Goal: Contribute content

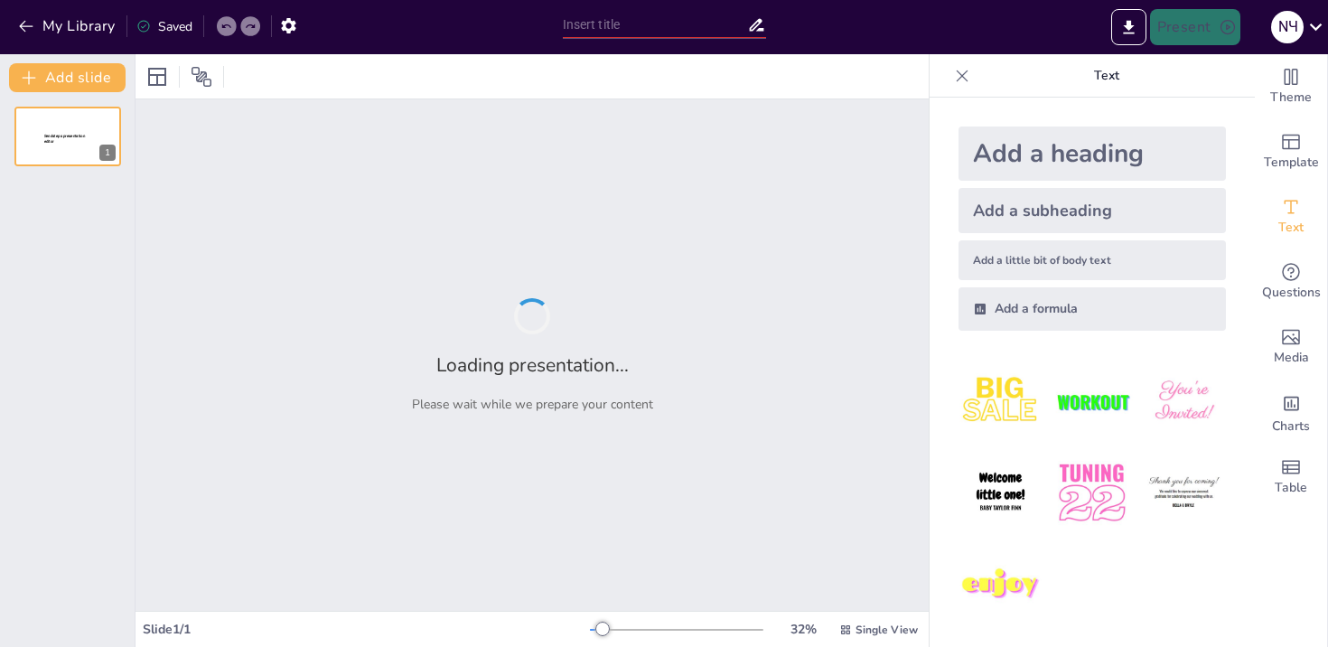
type input "Символика и обряды раннего [DEMOGRAPHIC_DATA] в римских катакомбах"
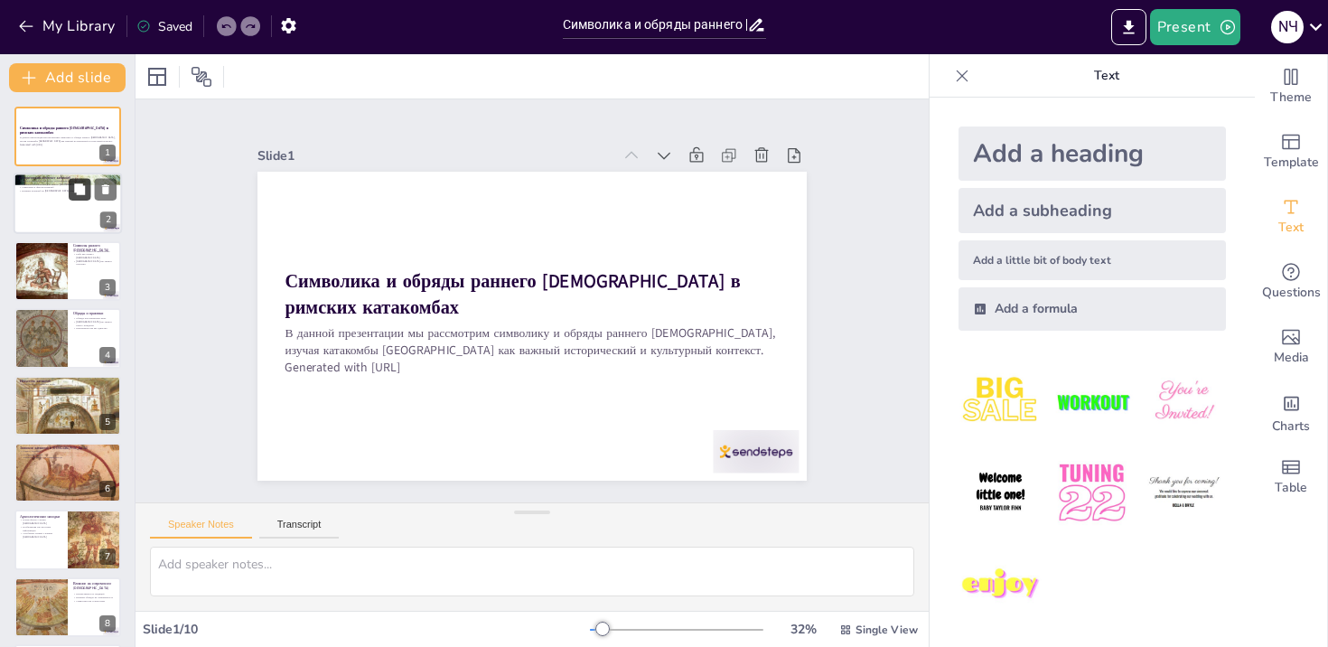
click at [71, 197] on button at bounding box center [80, 190] width 22 height 22
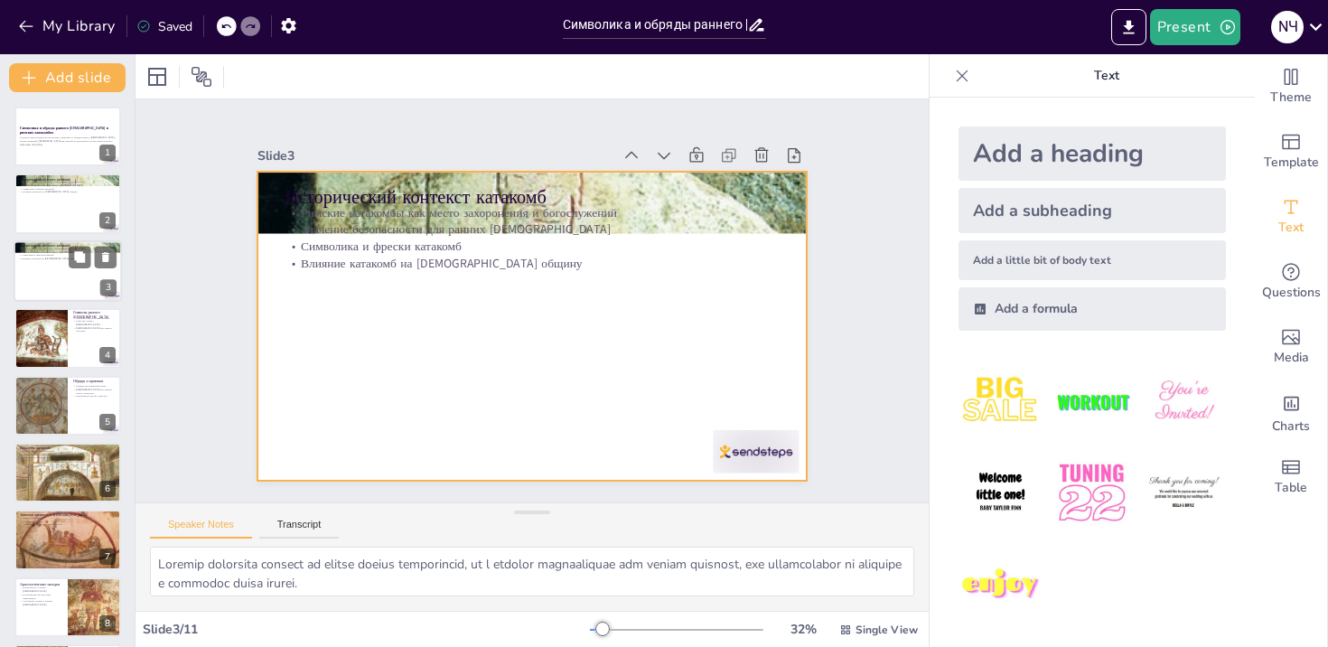
click at [42, 286] on div at bounding box center [68, 270] width 108 height 61
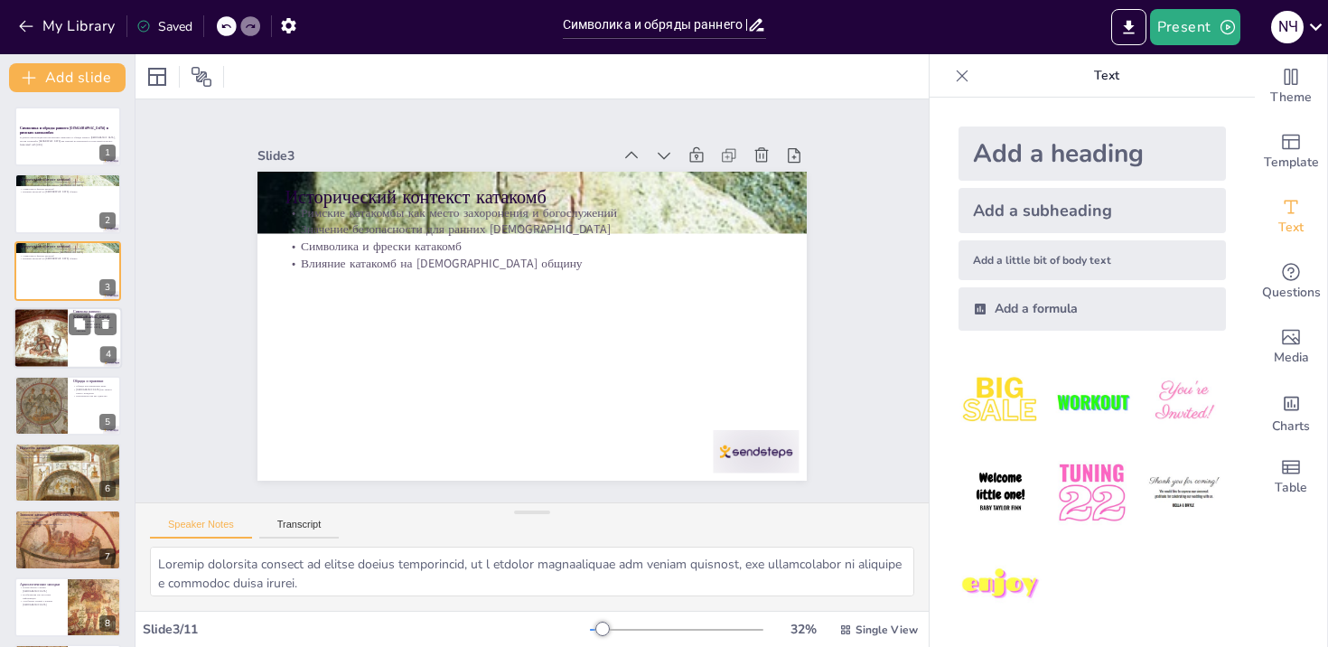
click at [50, 338] on div at bounding box center [40, 337] width 64 height 61
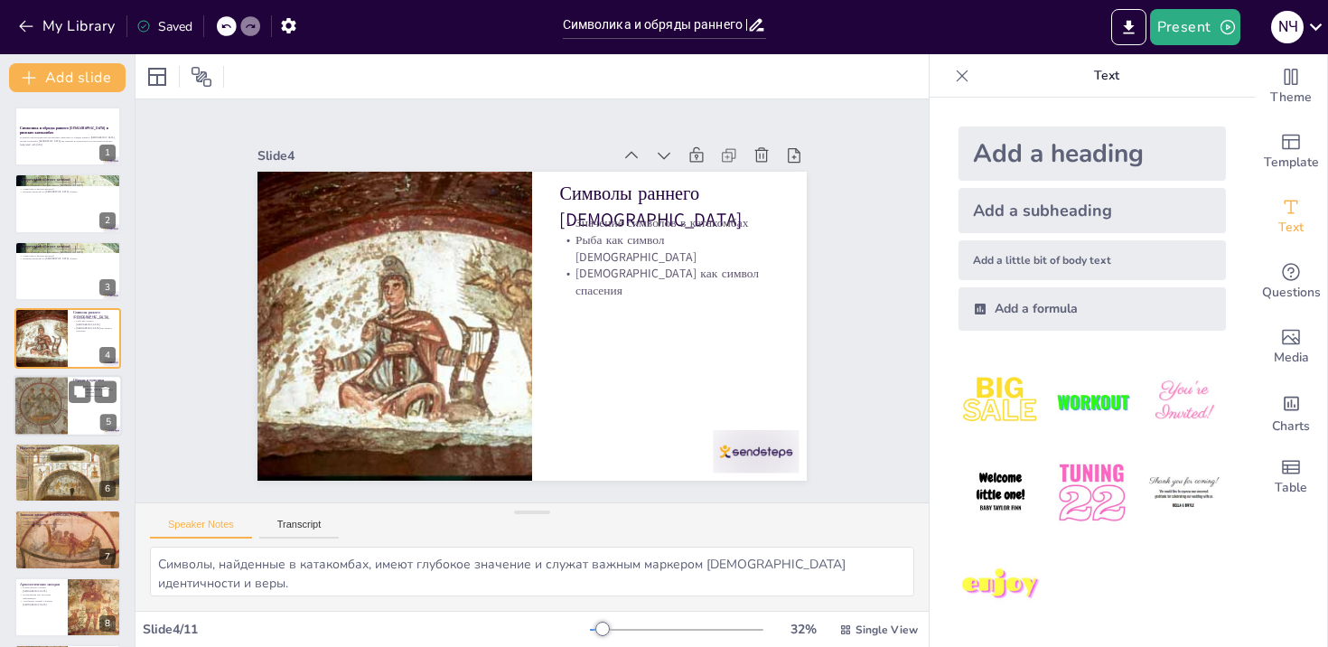
click at [48, 417] on div at bounding box center [40, 405] width 62 height 61
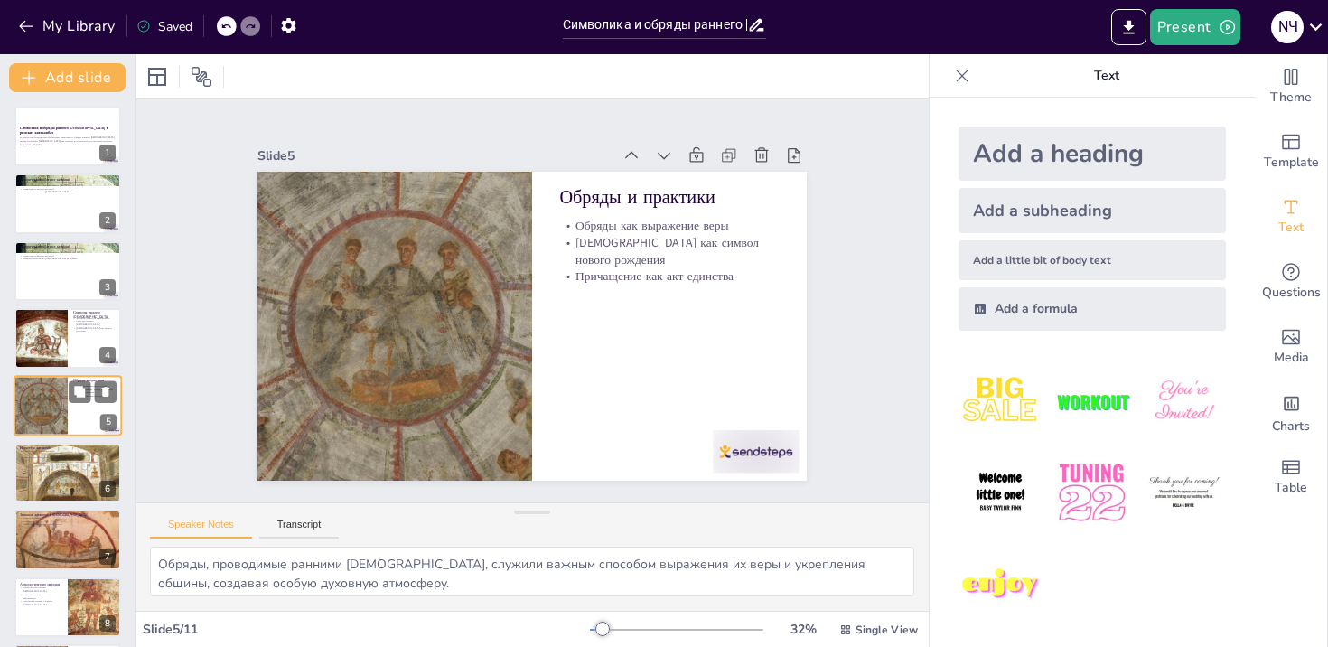
scroll to position [35, 0]
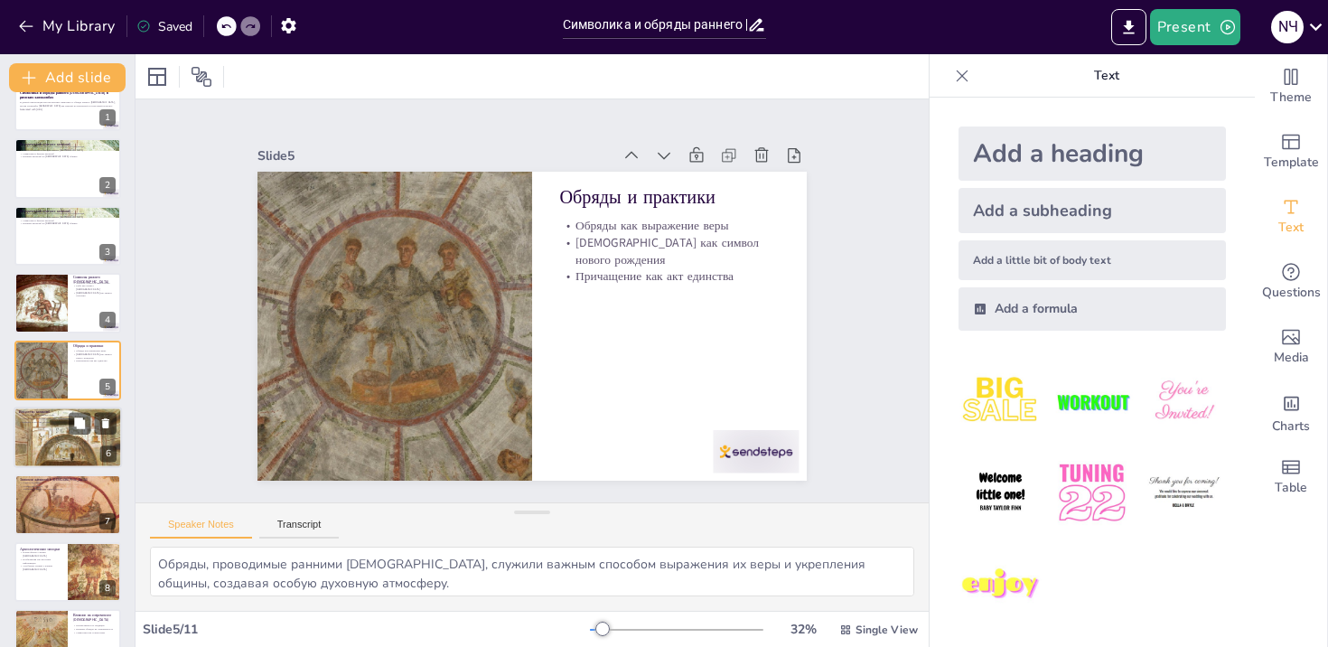
click at [45, 447] on div at bounding box center [68, 437] width 108 height 90
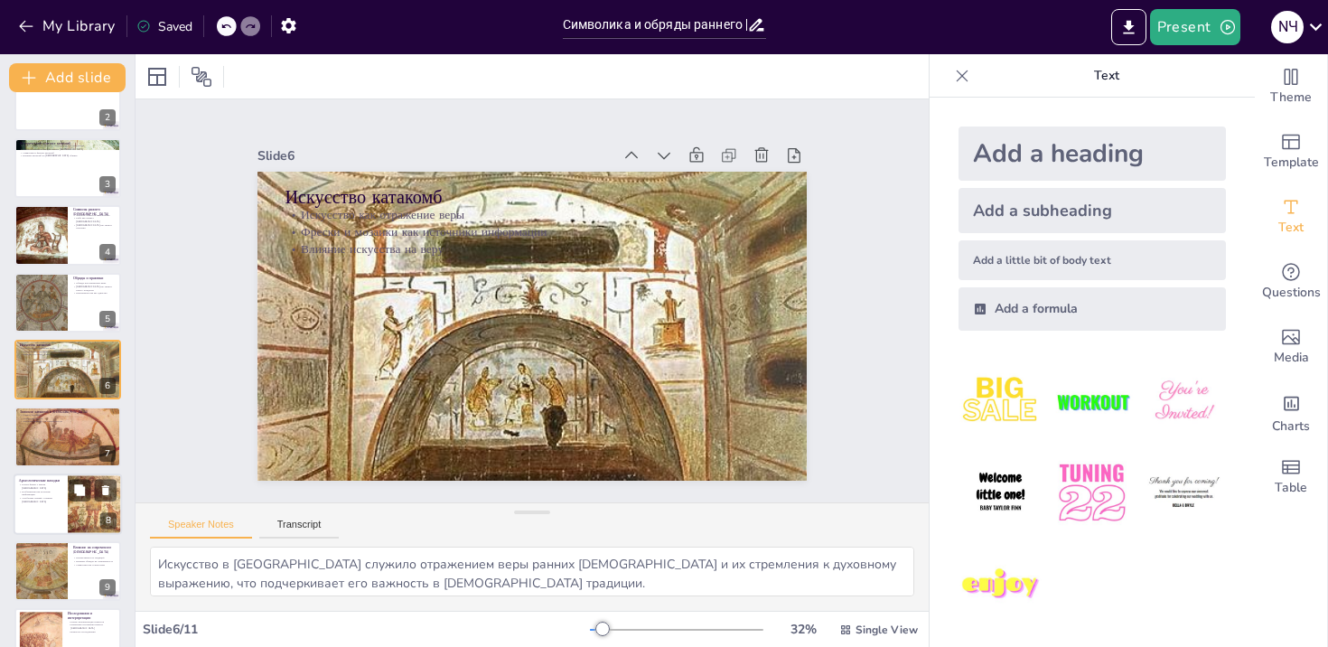
click at [40, 490] on p "Изображения как источник информации" at bounding box center [40, 493] width 43 height 6
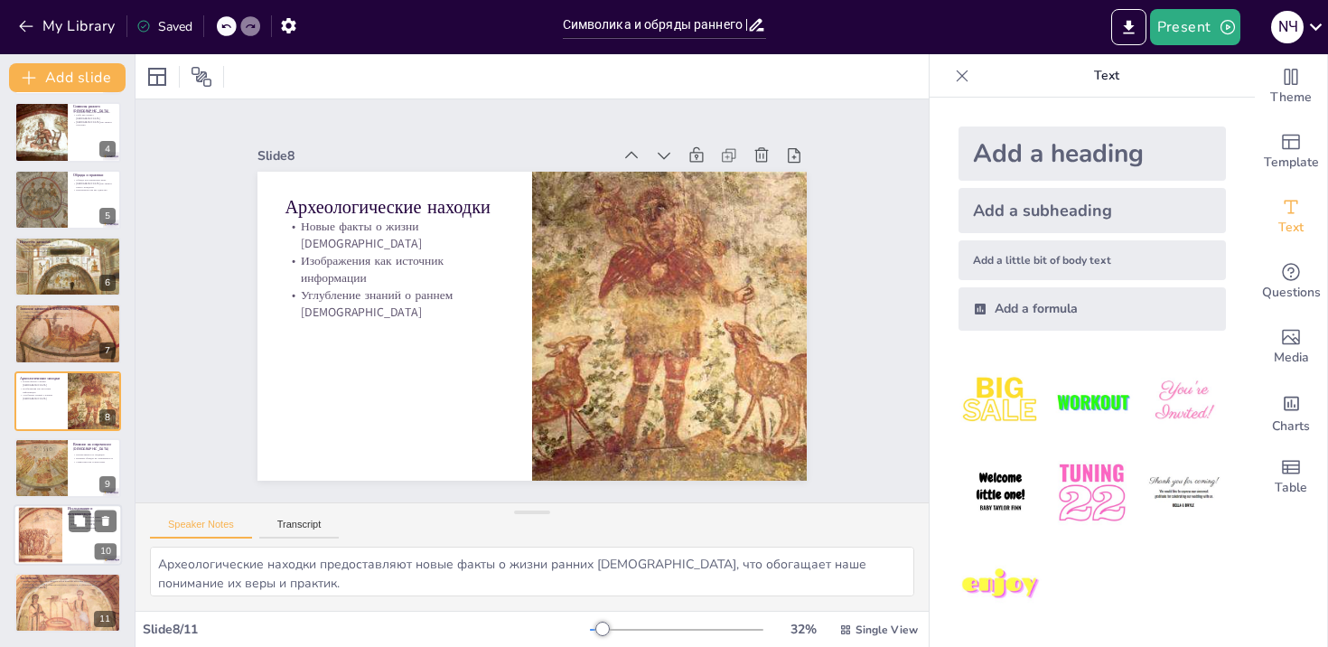
click at [35, 561] on div at bounding box center [40, 535] width 75 height 55
type textarea "Новые интерпретации символов, найденных в [GEOGRAPHIC_DATA], помогают современн…"
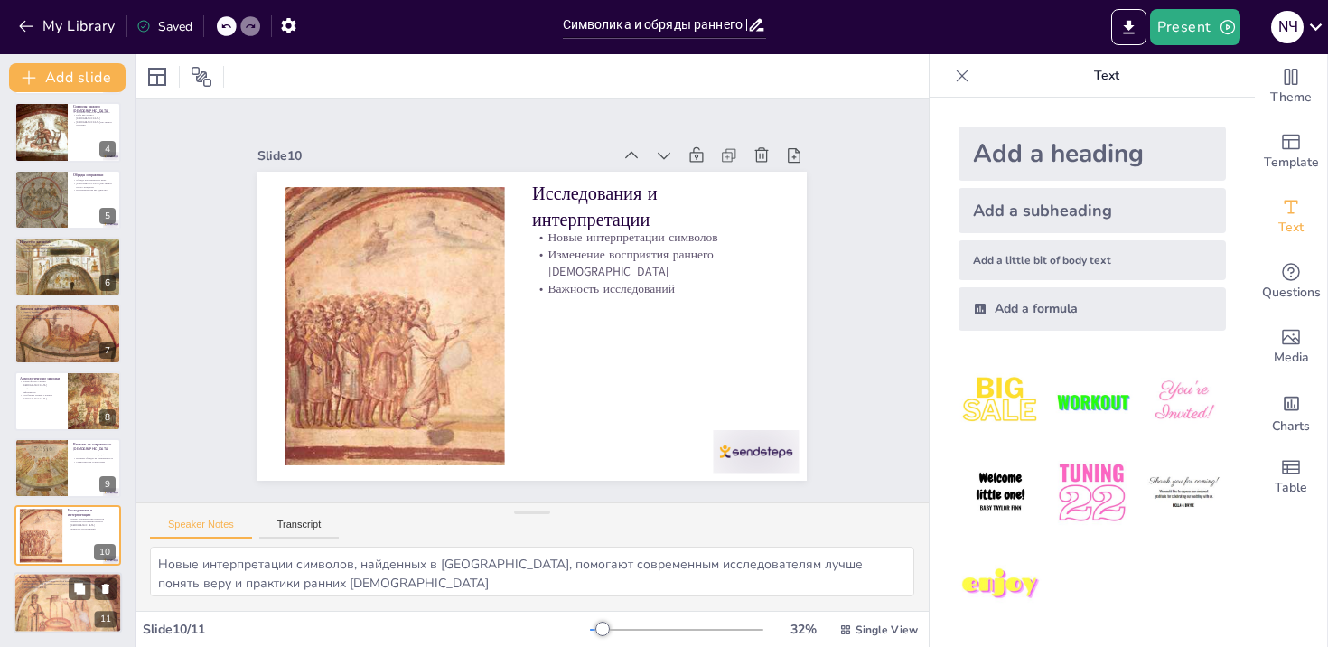
click at [44, 595] on div at bounding box center [68, 603] width 108 height 78
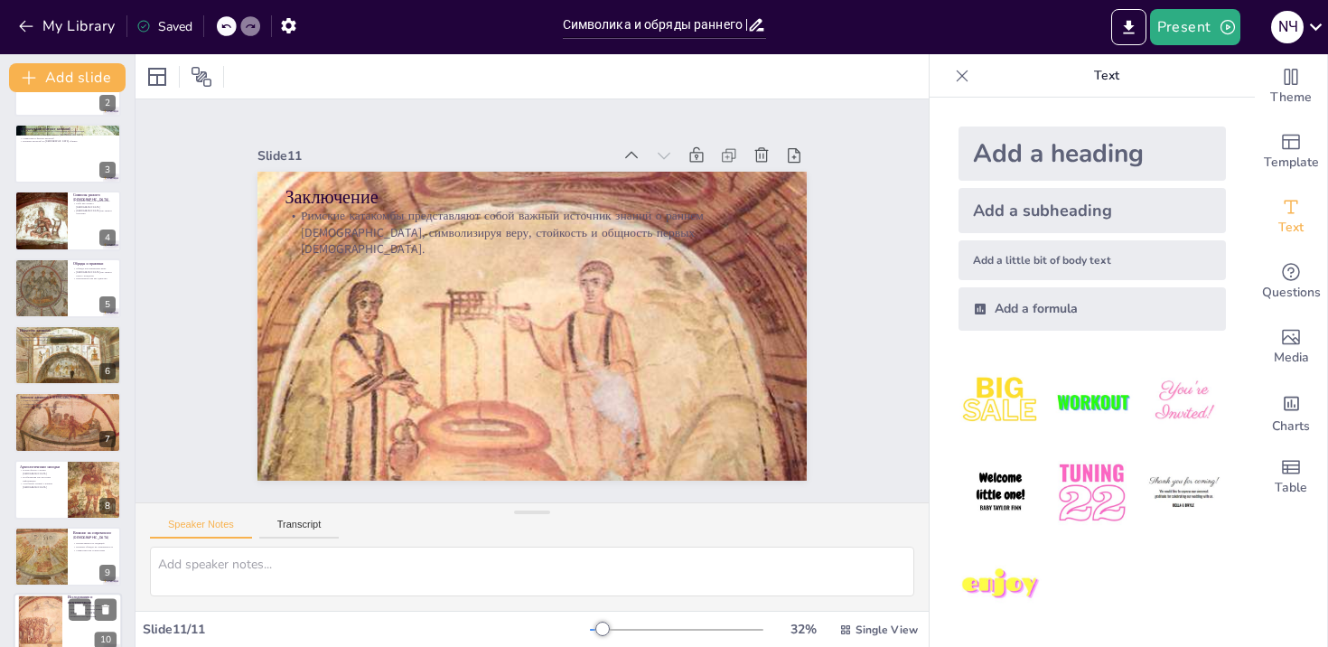
scroll to position [116, 0]
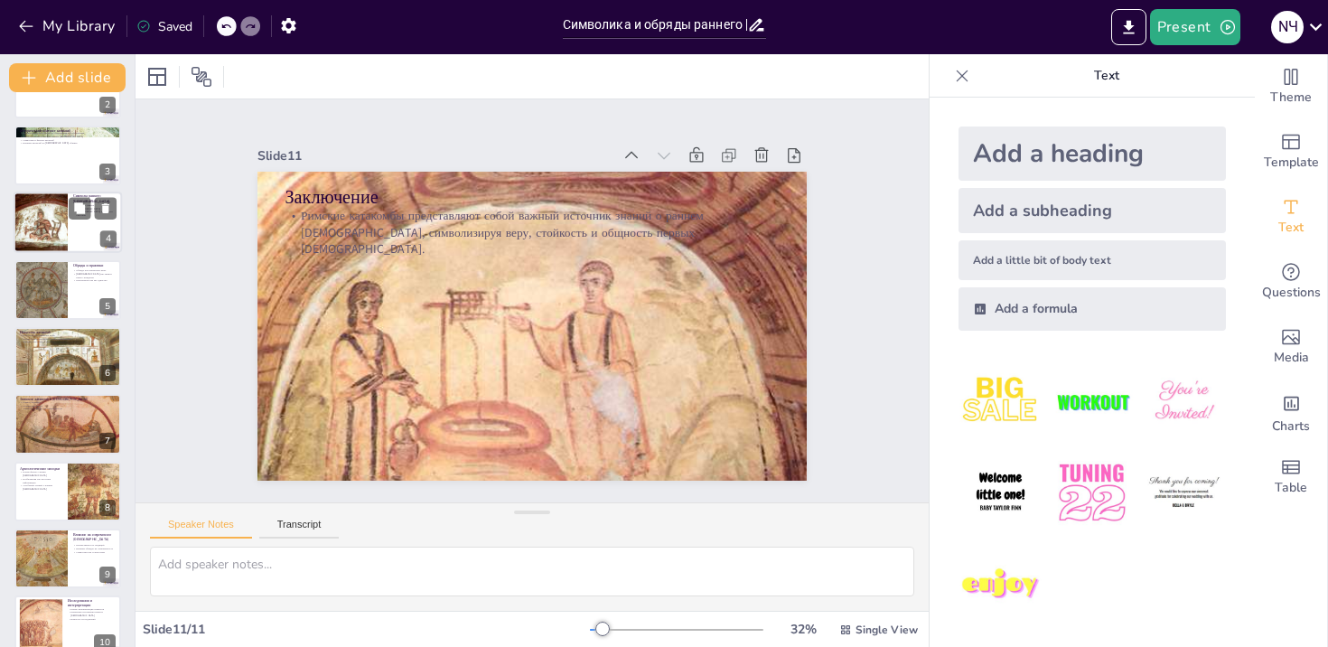
click at [65, 229] on div at bounding box center [40, 221] width 64 height 61
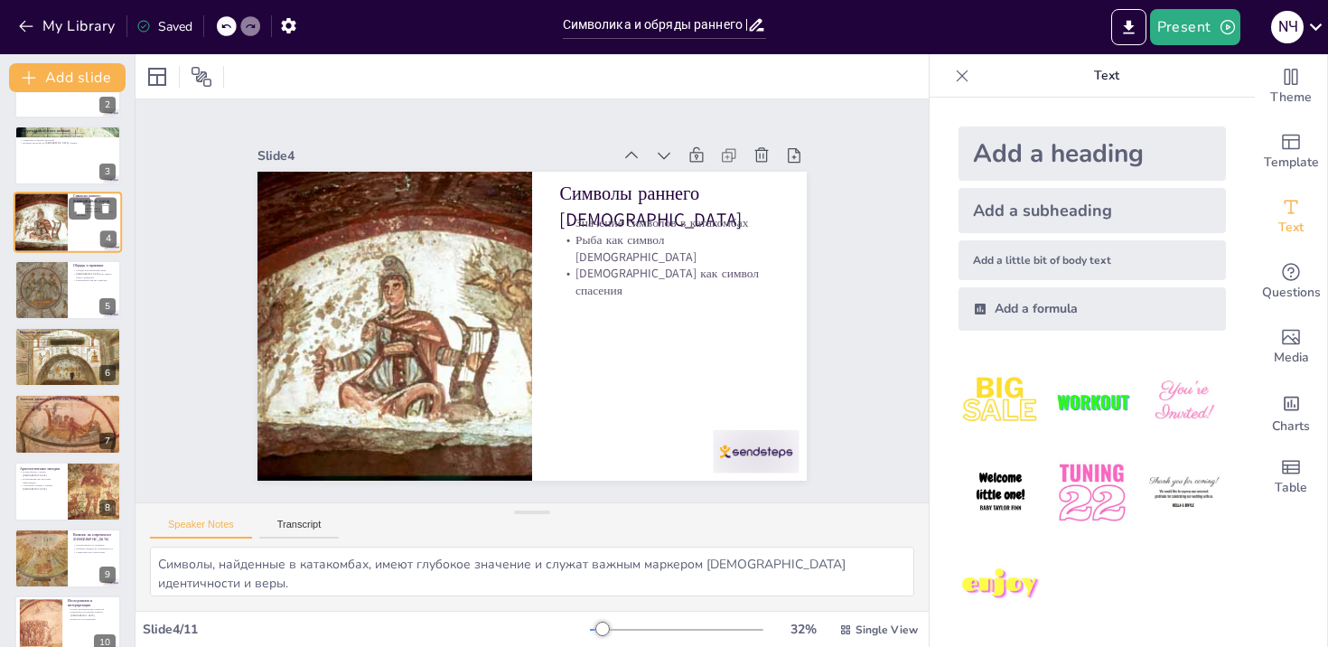
scroll to position [0, 0]
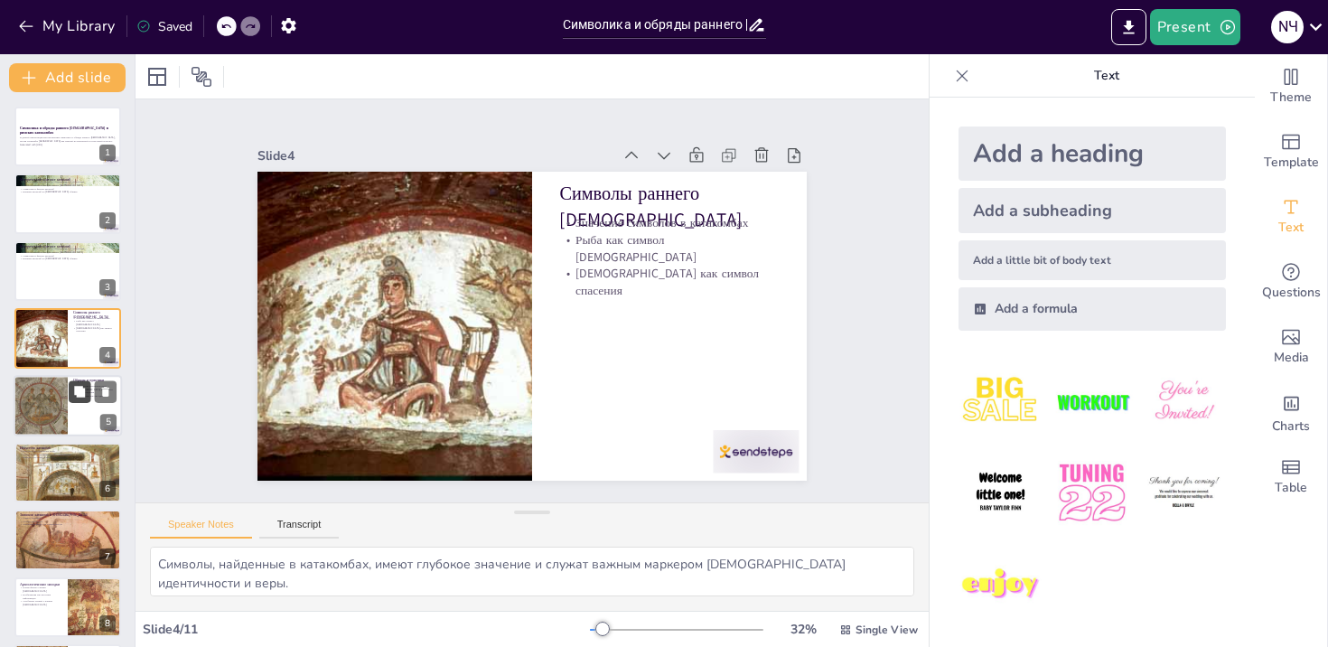
click at [78, 397] on icon at bounding box center [79, 391] width 13 height 13
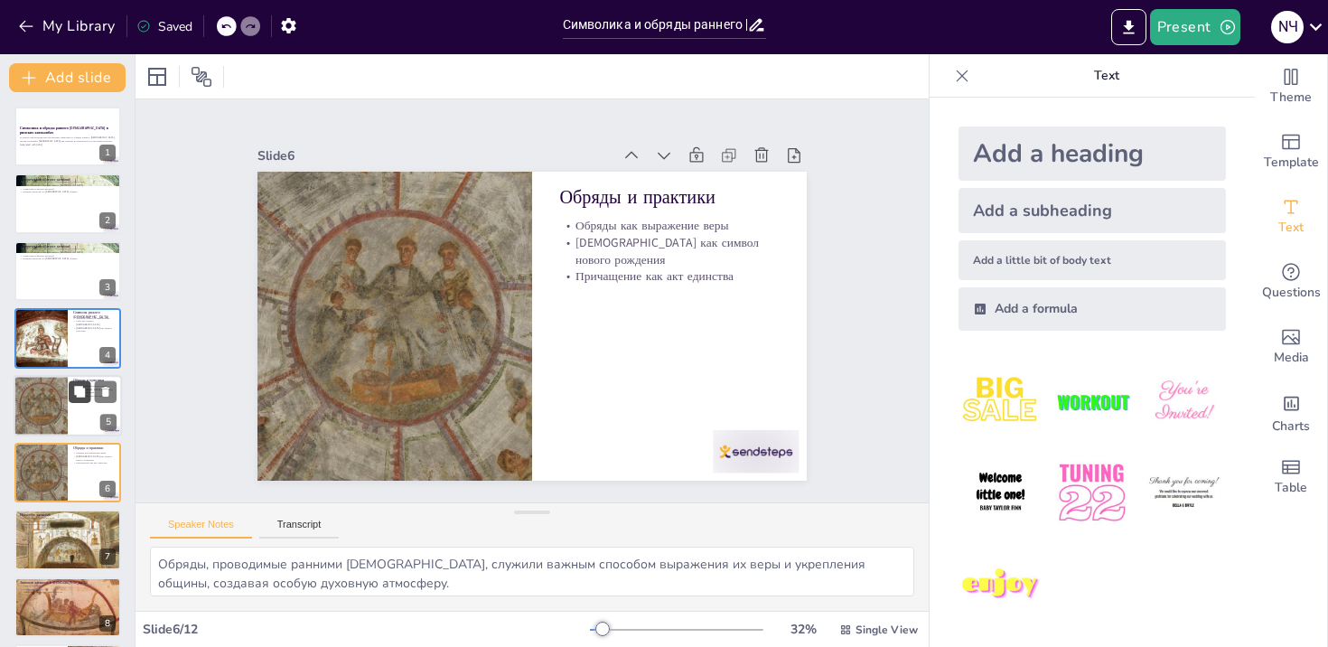
scroll to position [103, 0]
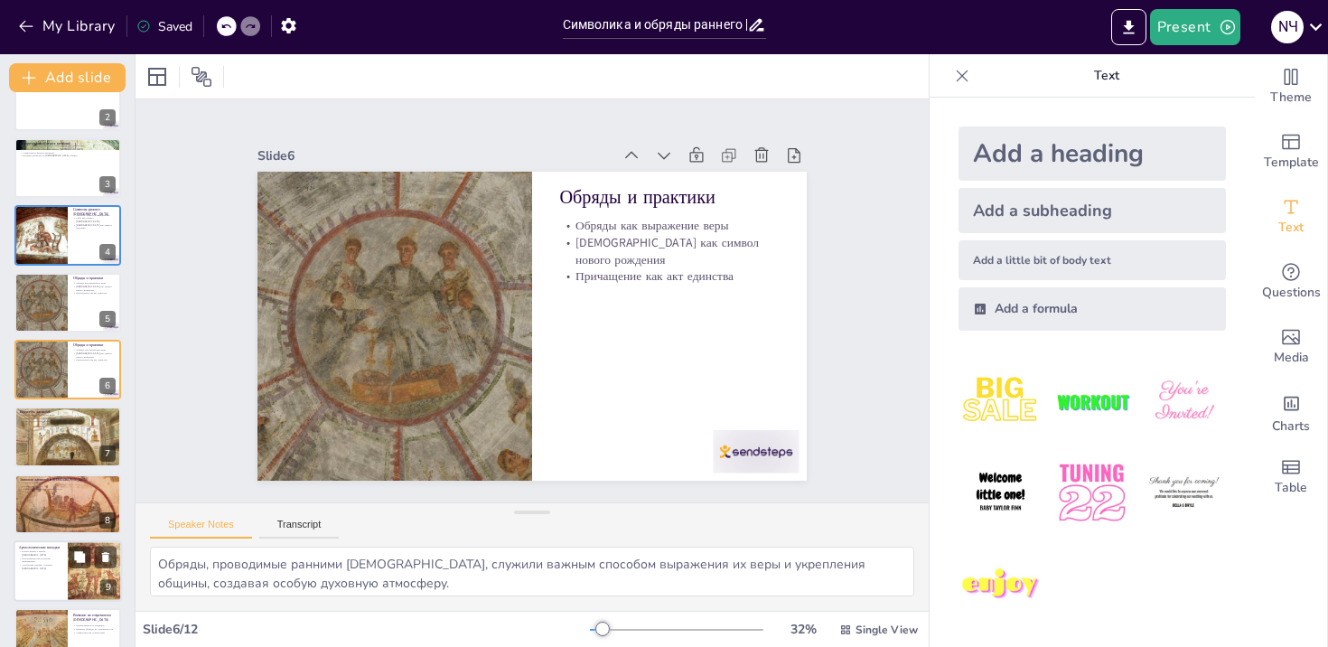
click at [57, 546] on p "Археологические находки" at bounding box center [40, 547] width 43 height 5
type textarea "Археологические находки предоставляют новые факты о жизни ранних [DEMOGRAPHIC_D…"
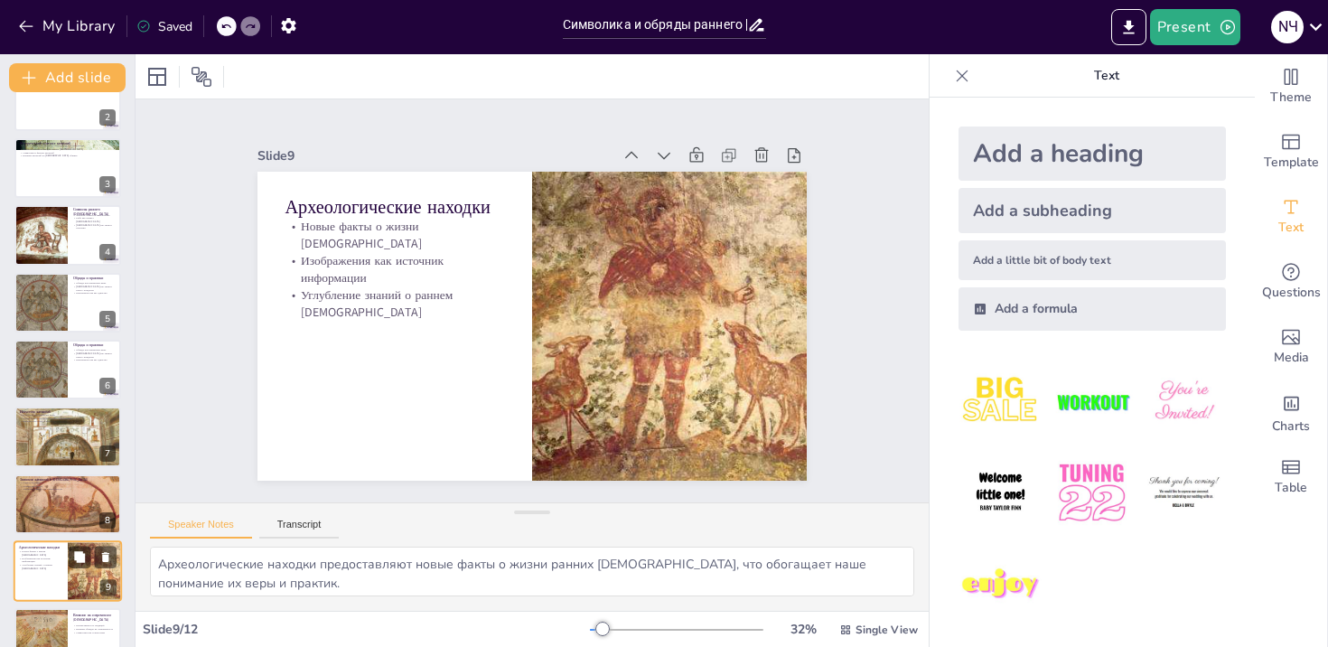
scroll to position [273, 0]
